Goal: Information Seeking & Learning: Find specific fact

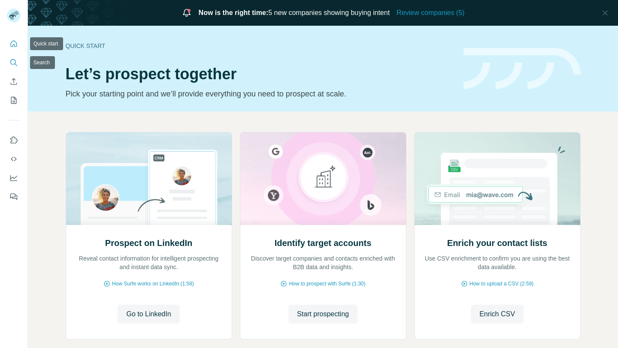
click at [15, 61] on icon "Search" at bounding box center [13, 62] width 9 height 9
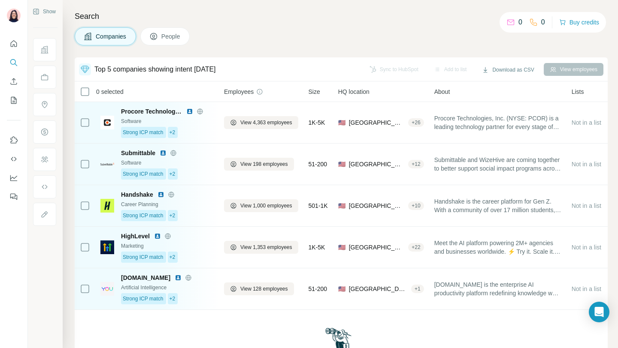
click at [172, 38] on span "People" at bounding box center [171, 36] width 20 height 9
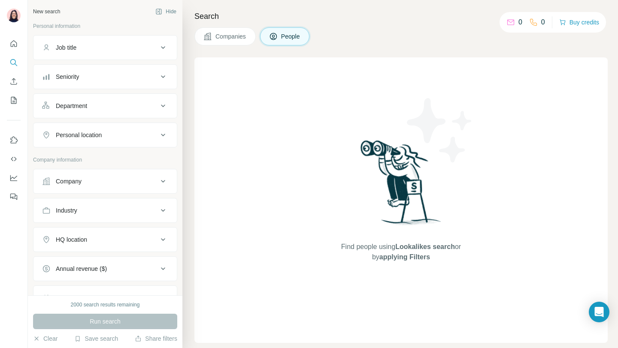
click at [108, 50] on div "Job title" at bounding box center [100, 47] width 116 height 9
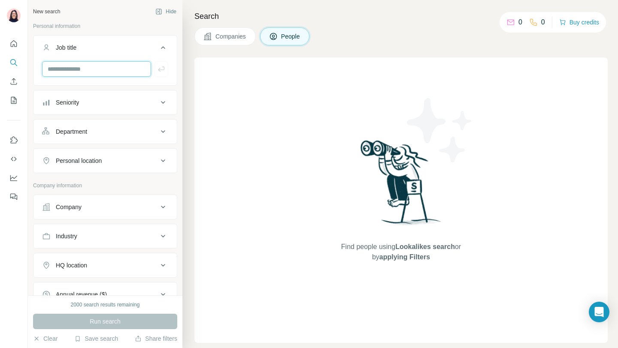
click at [106, 71] on input "text" at bounding box center [96, 68] width 109 height 15
type input "**********"
click at [163, 75] on button "button" at bounding box center [162, 68] width 14 height 15
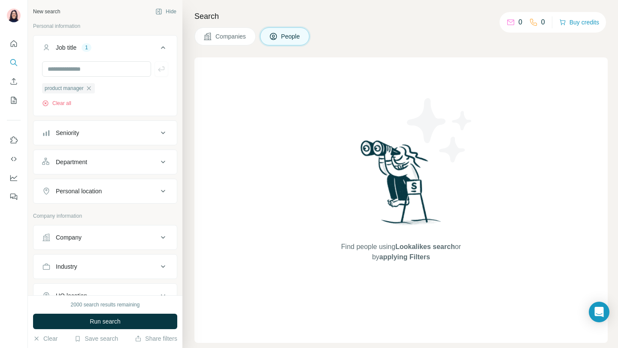
click at [87, 195] on div "Personal location" at bounding box center [79, 191] width 46 height 9
click at [80, 212] on input "text" at bounding box center [105, 212] width 126 height 15
type input "****"
click at [69, 240] on label "🇵🇹 [GEOGRAPHIC_DATA]" at bounding box center [85, 236] width 72 height 10
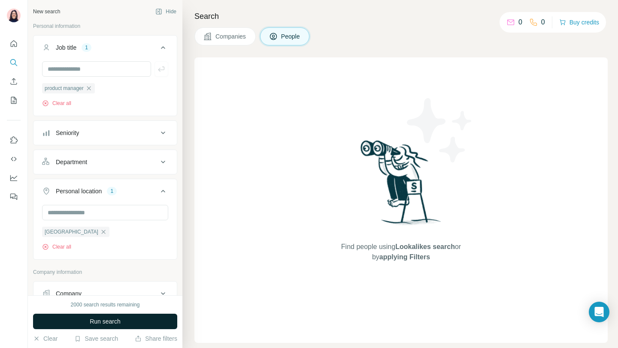
click at [76, 318] on button "Run search" at bounding box center [105, 321] width 144 height 15
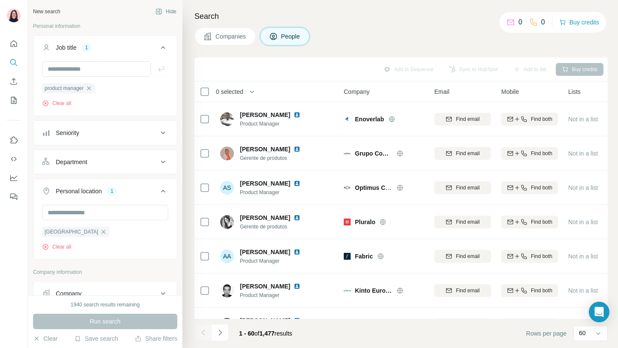
click at [209, 58] on div "Add to Sequence Sync to HubSpot Add to list Buy credits" at bounding box center [400, 70] width 413 height 24
